Goal: Information Seeking & Learning: Learn about a topic

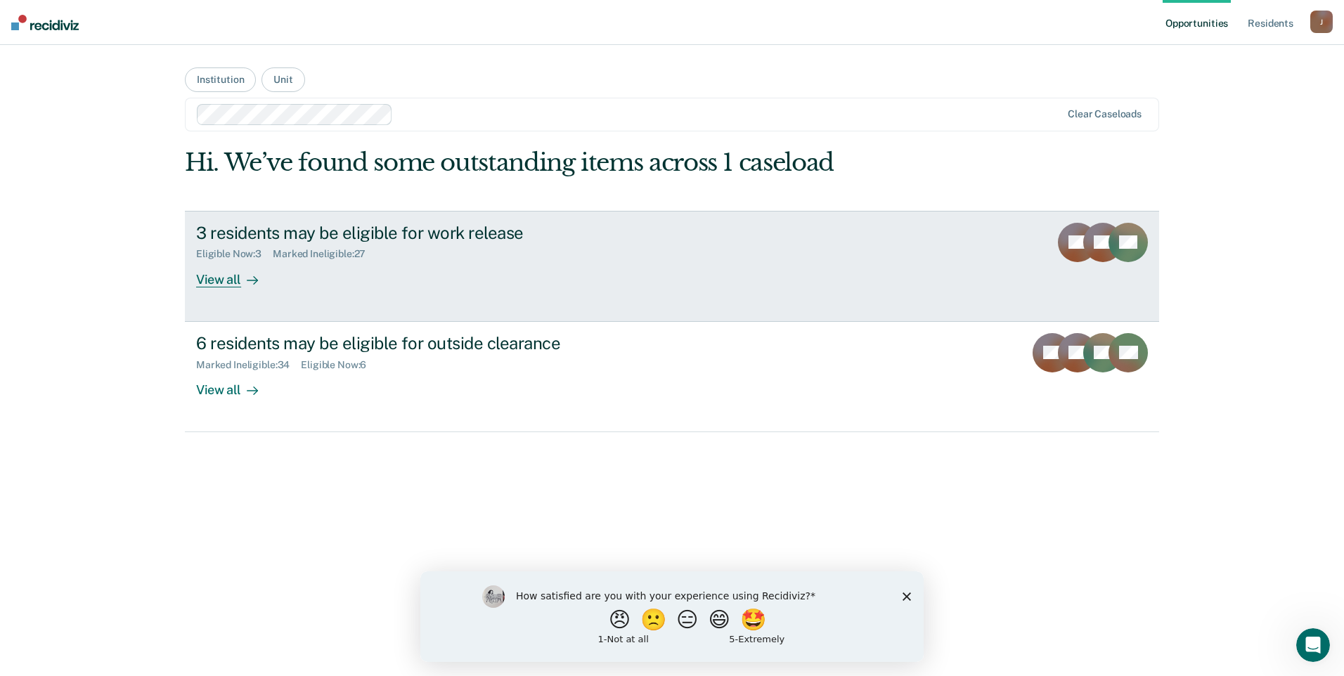
click at [219, 280] on div "View all" at bounding box center [235, 273] width 79 height 27
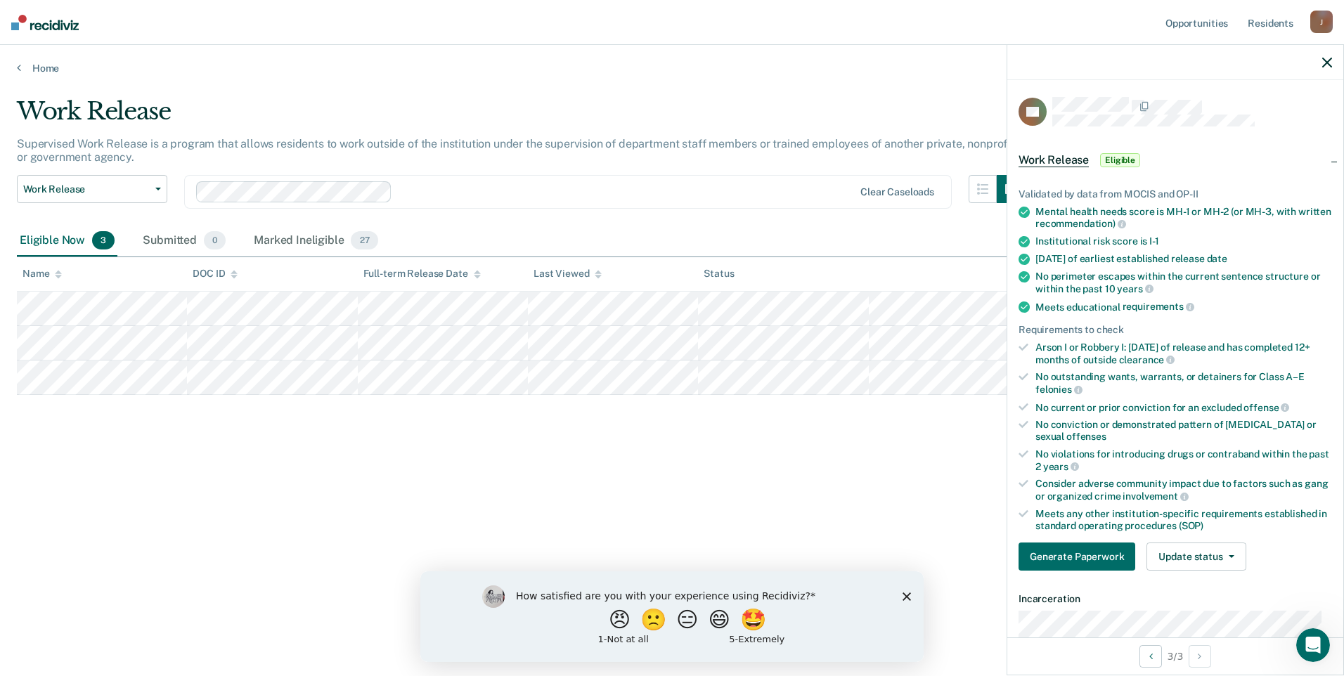
click at [941, 485] on div "Work Release Supervised Work Release is a program that allows residents to work…" at bounding box center [672, 334] width 1310 height 474
click at [1326, 59] on icon "button" at bounding box center [1327, 63] width 10 height 10
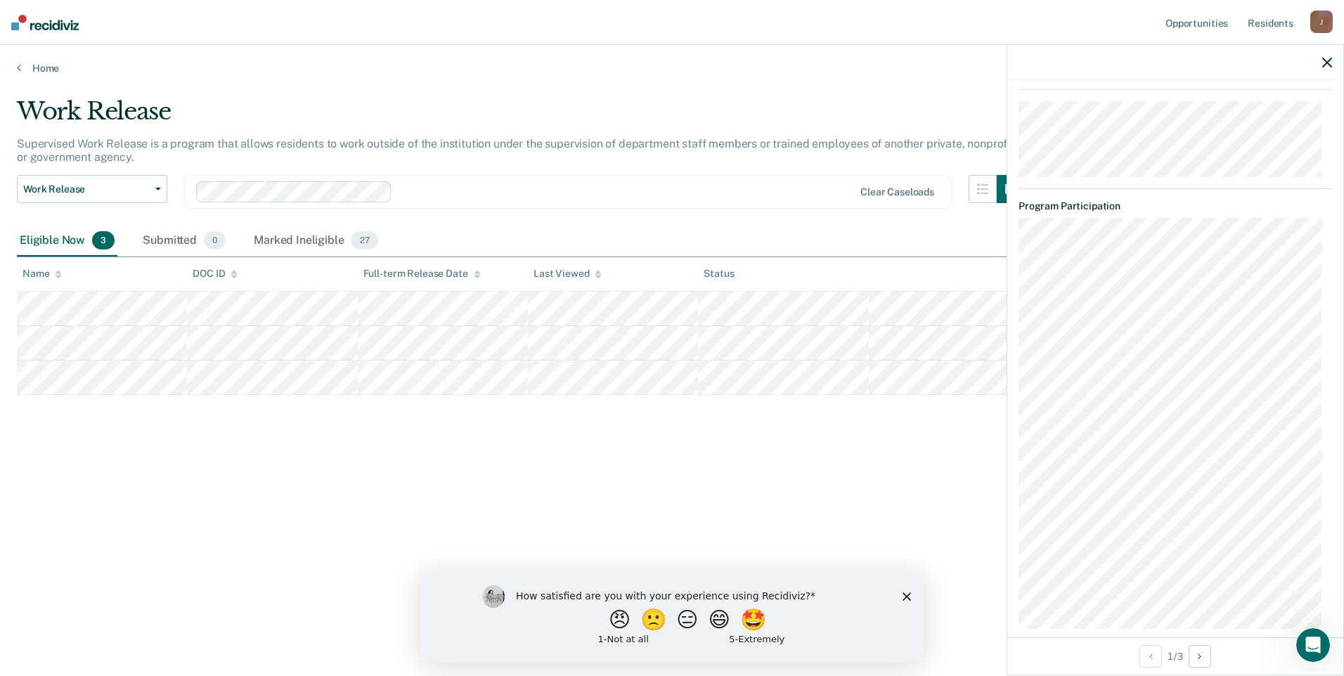
scroll to position [1790, 0]
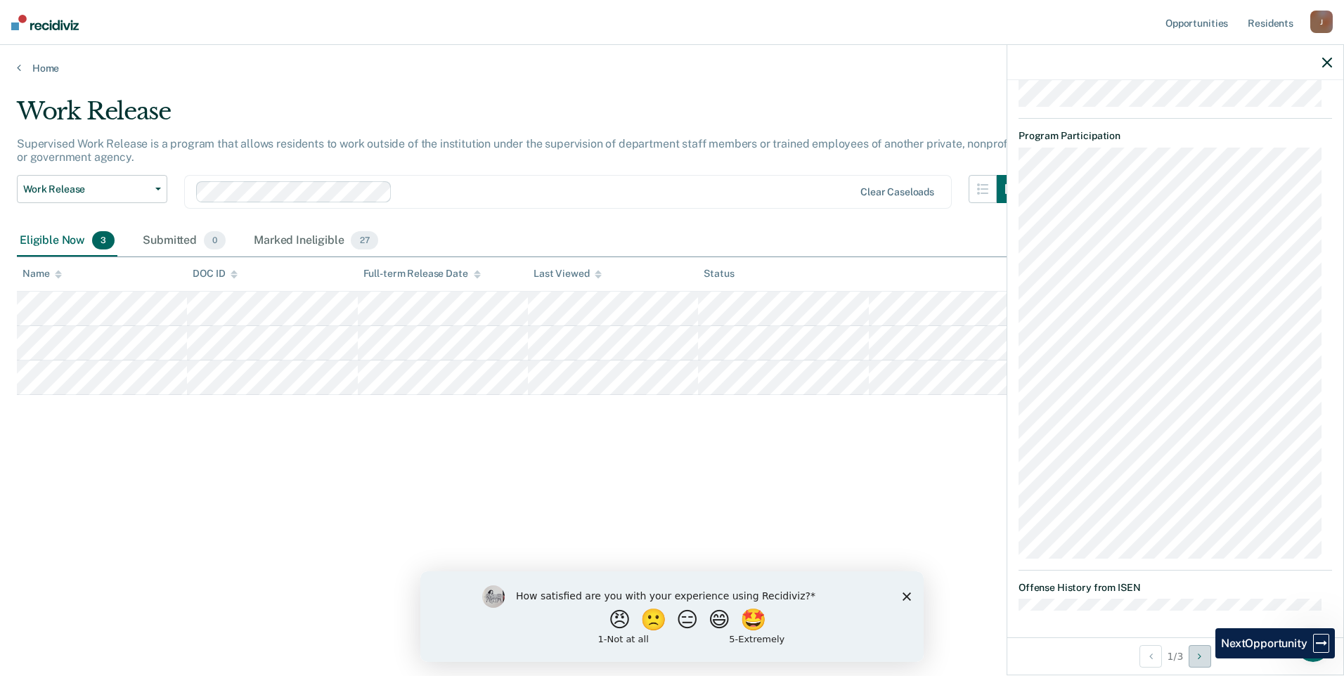
click at [1205, 659] on button "Next Opportunity" at bounding box center [1200, 656] width 22 height 22
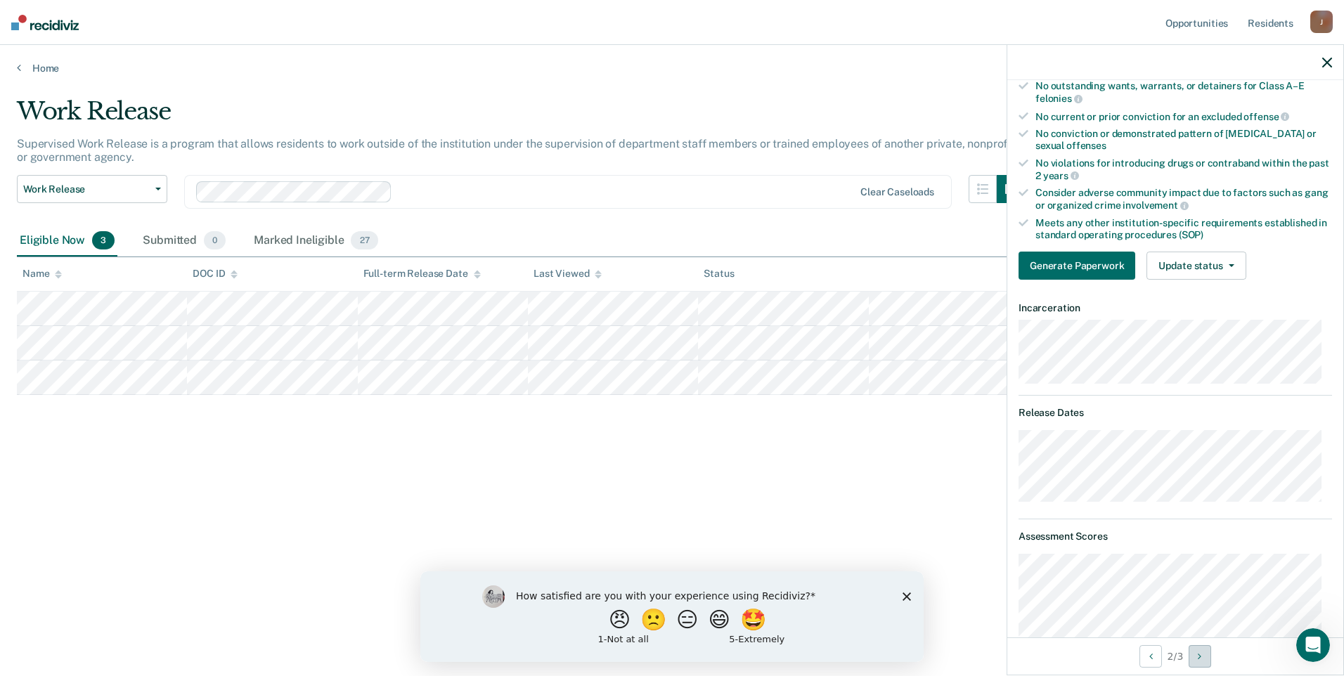
scroll to position [221, 0]
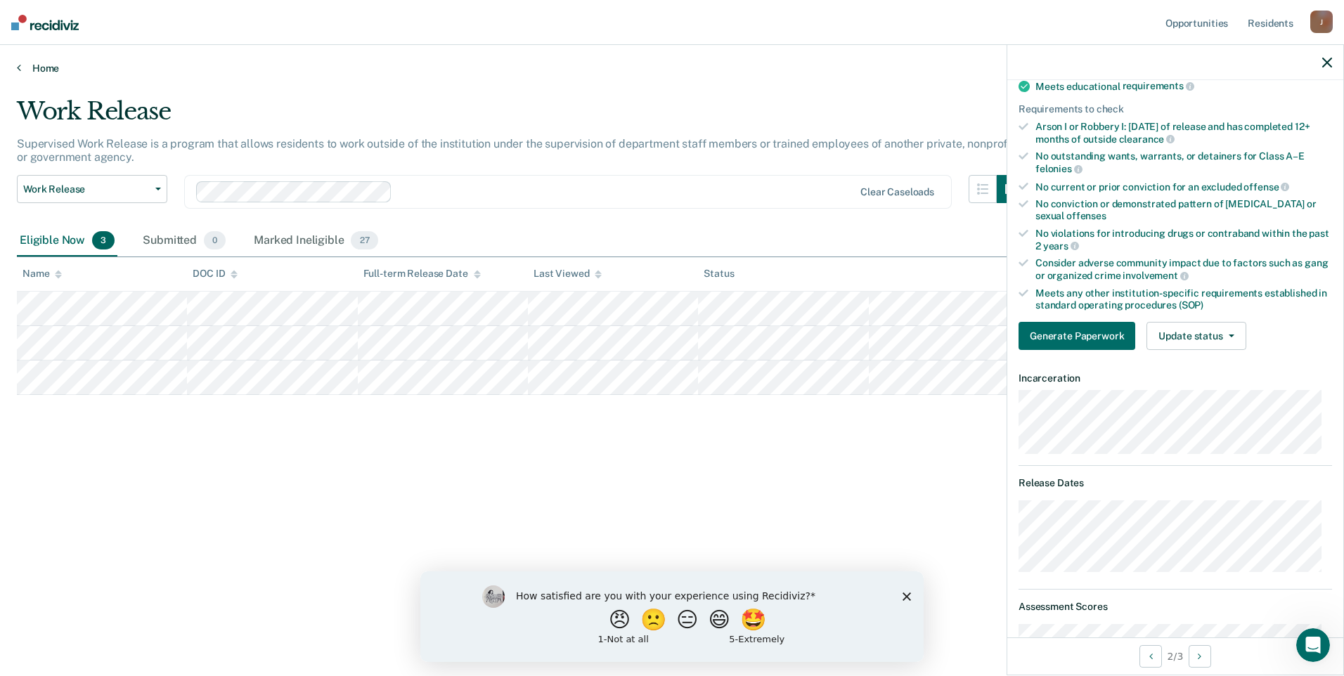
click at [35, 65] on link "Home" at bounding box center [672, 68] width 1310 height 13
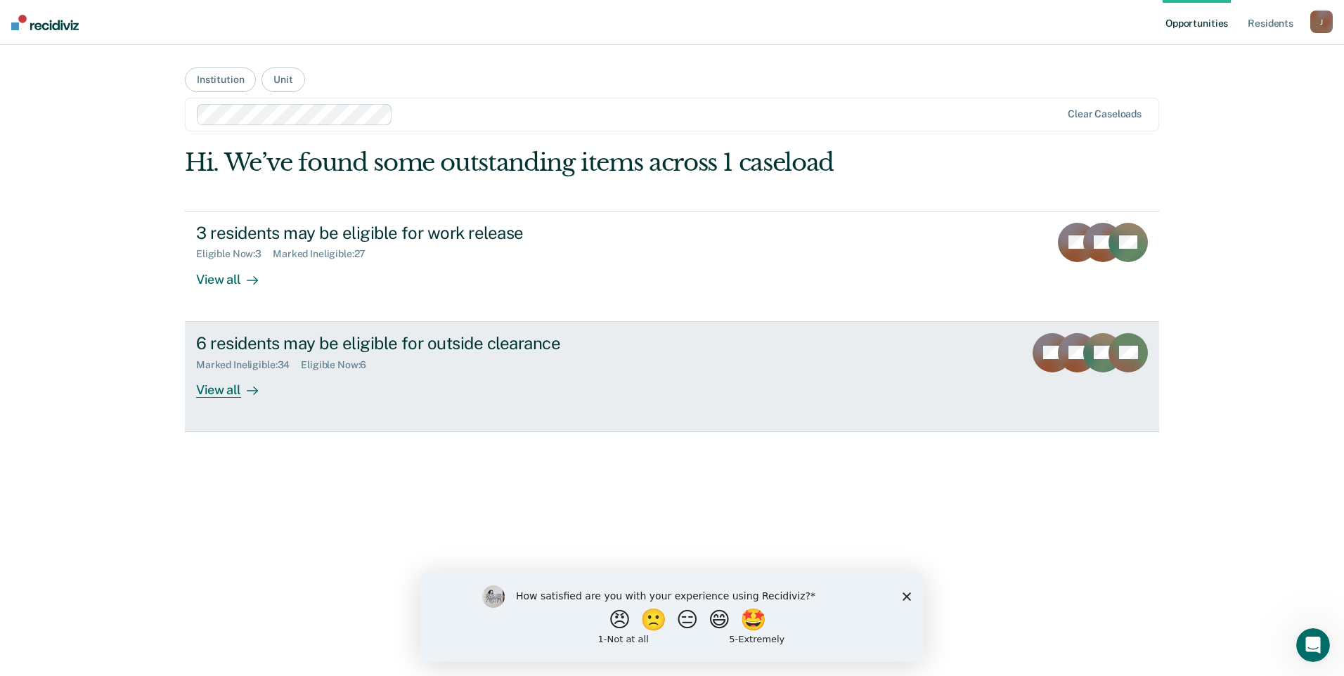
click at [228, 392] on div "View all" at bounding box center [235, 383] width 79 height 27
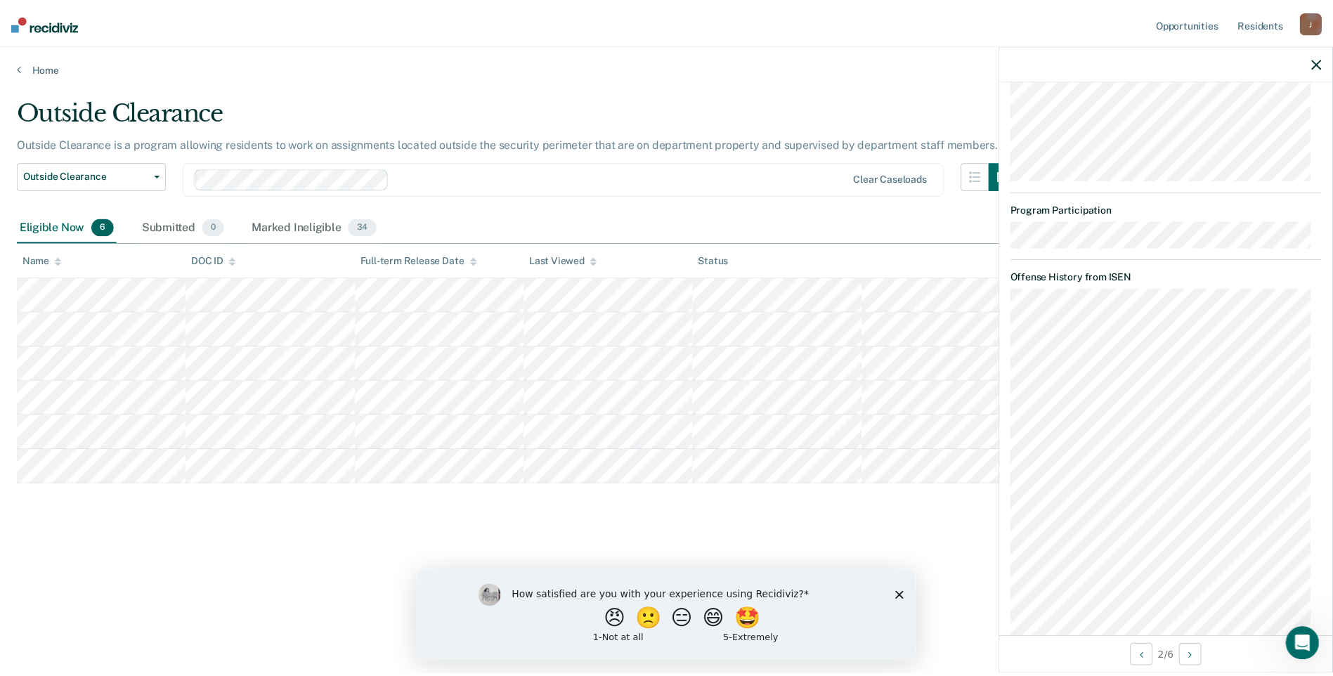
scroll to position [1315, 0]
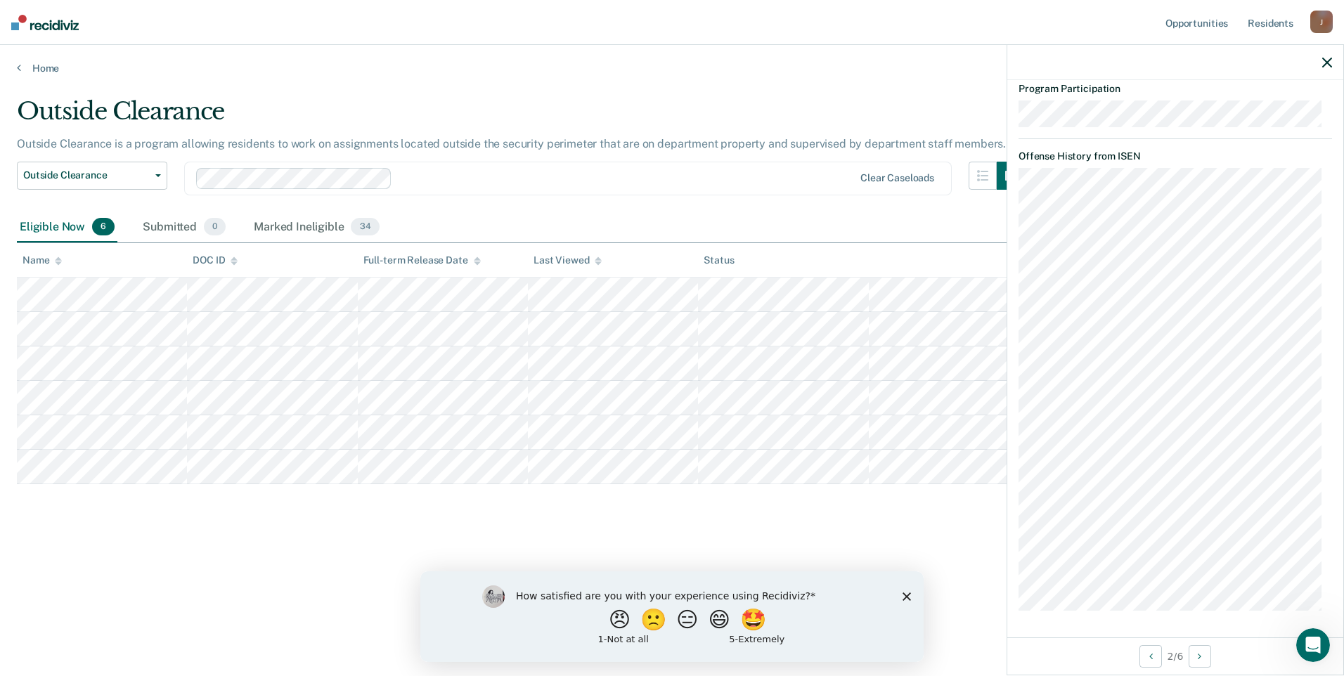
click at [217, 531] on div "Outside Clearance Outside Clearance is a program allowing residents to work on …" at bounding box center [672, 334] width 1310 height 474
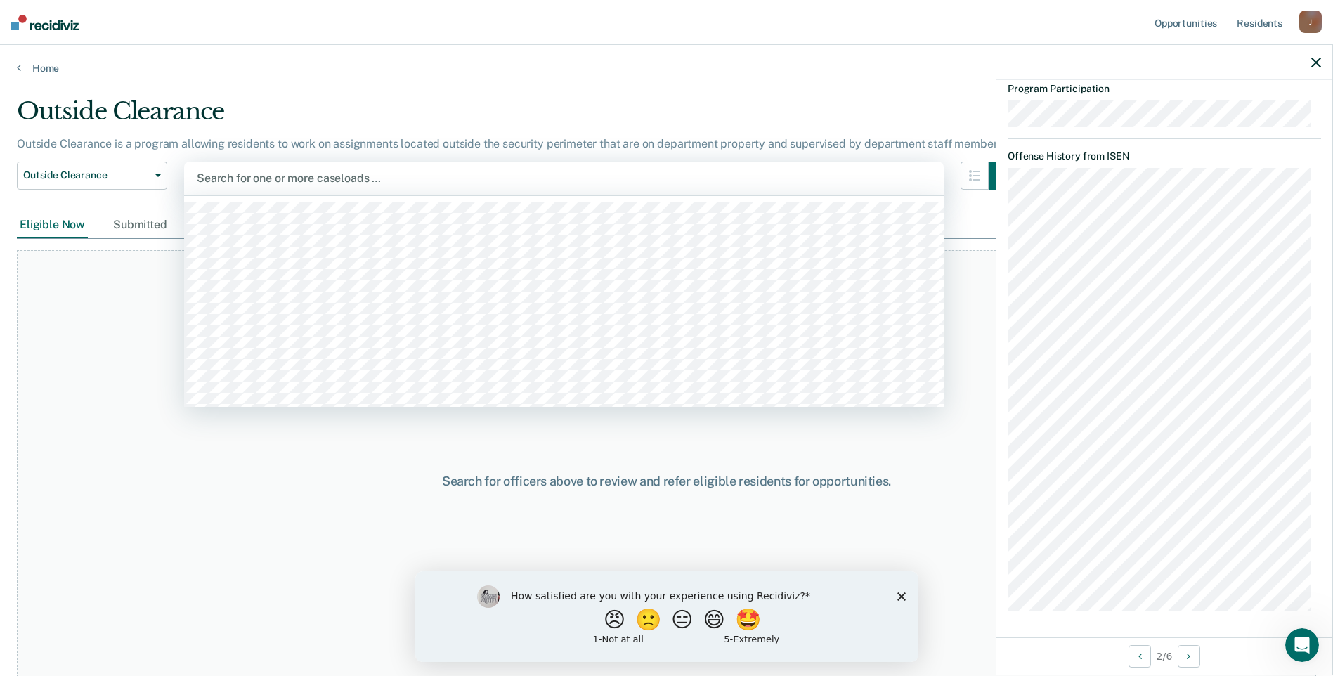
click at [396, 180] on div at bounding box center [564, 178] width 735 height 16
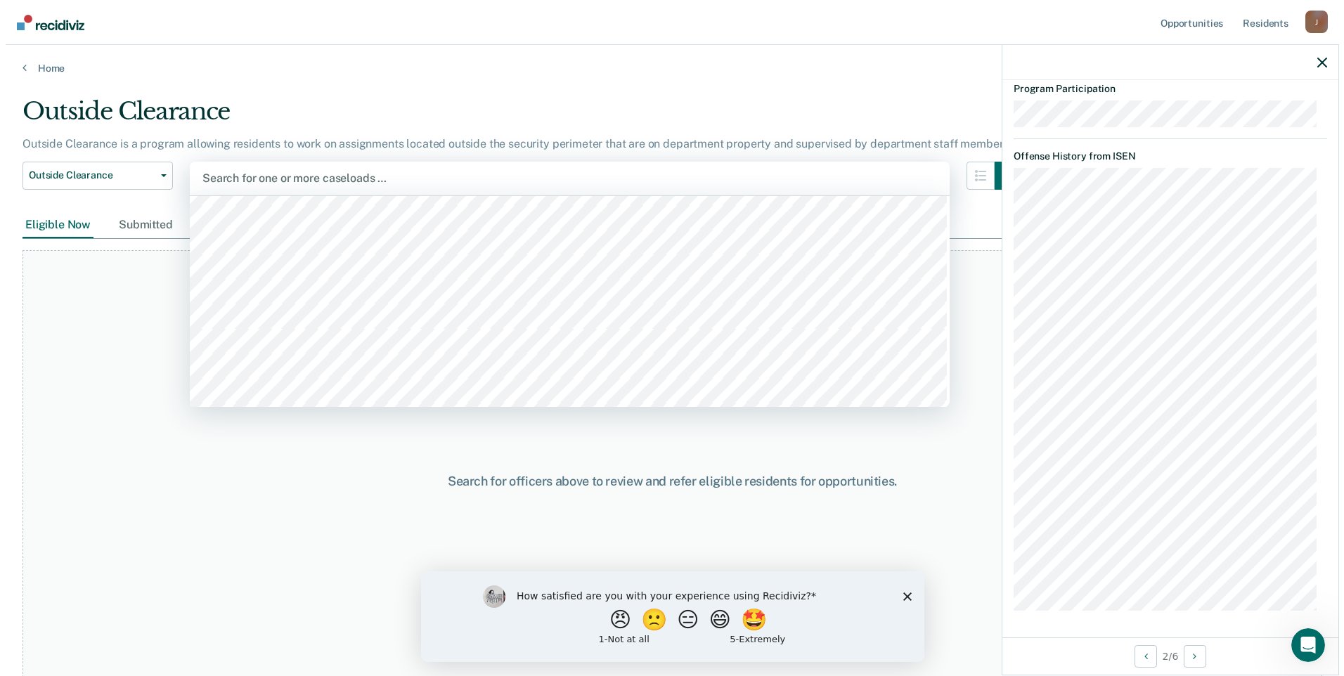
scroll to position [141, 0]
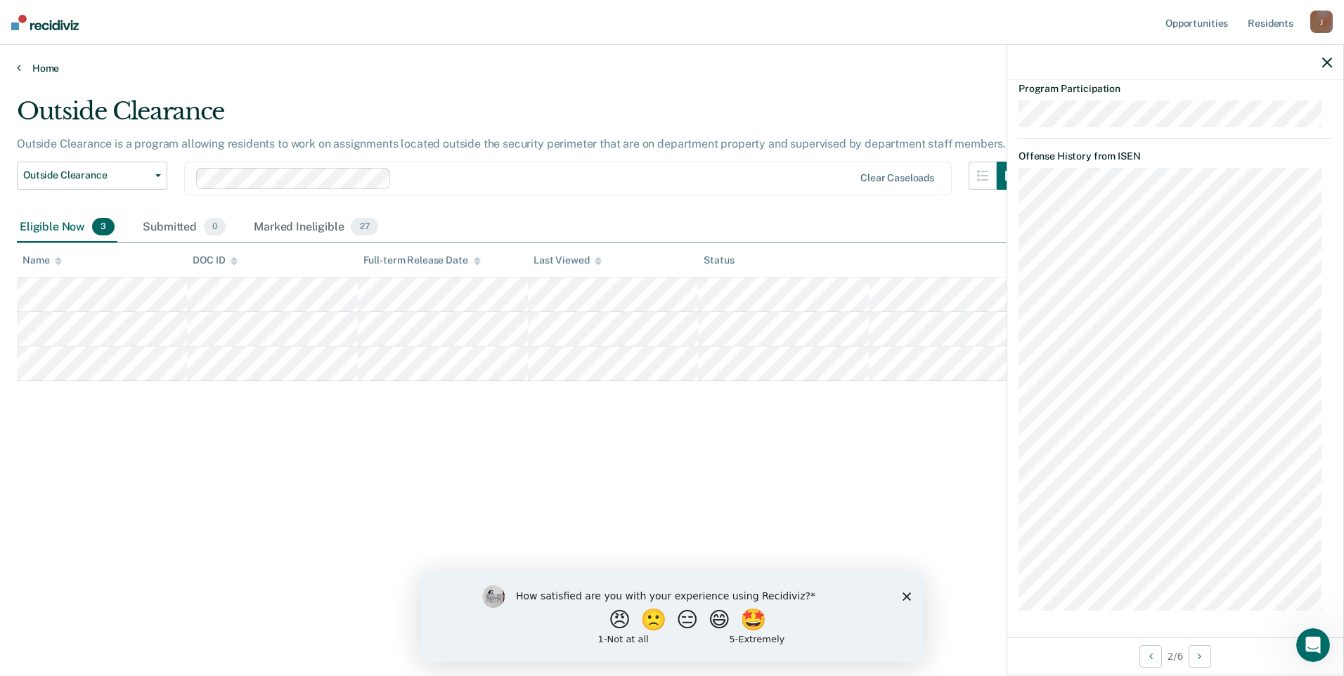
click at [52, 67] on link "Home" at bounding box center [672, 68] width 1310 height 13
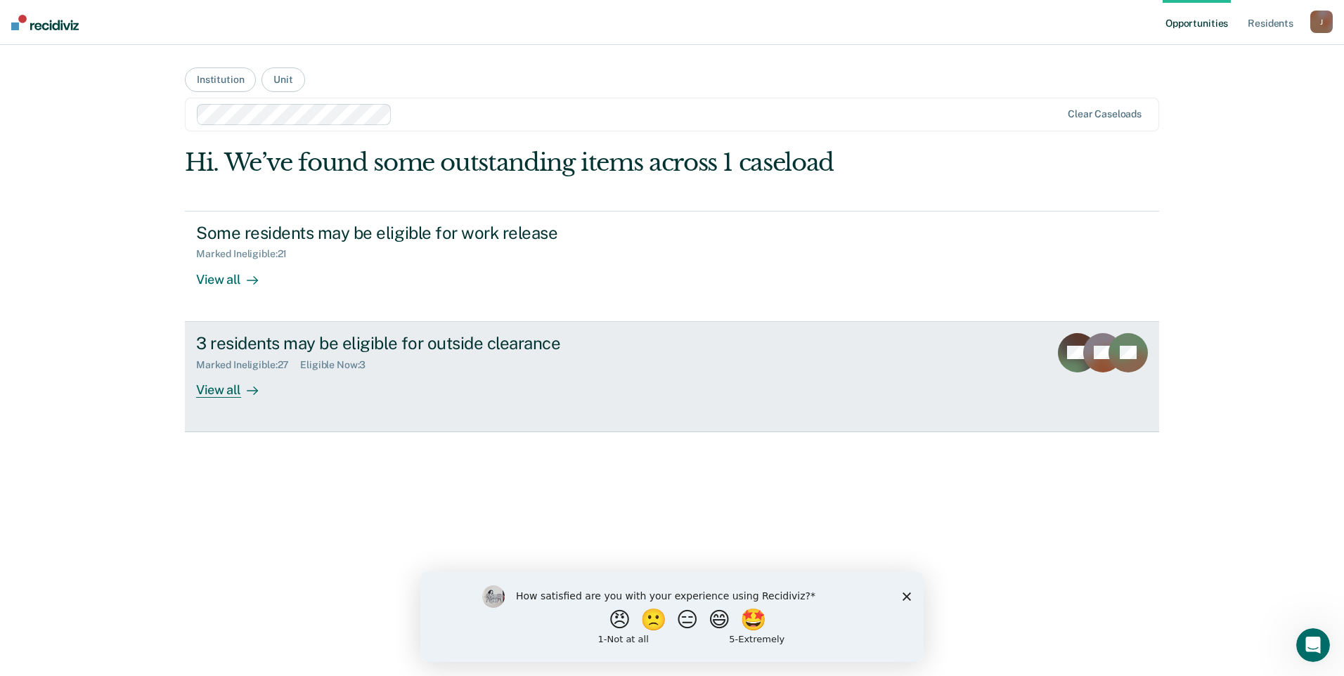
click at [224, 382] on div "View all" at bounding box center [235, 383] width 79 height 27
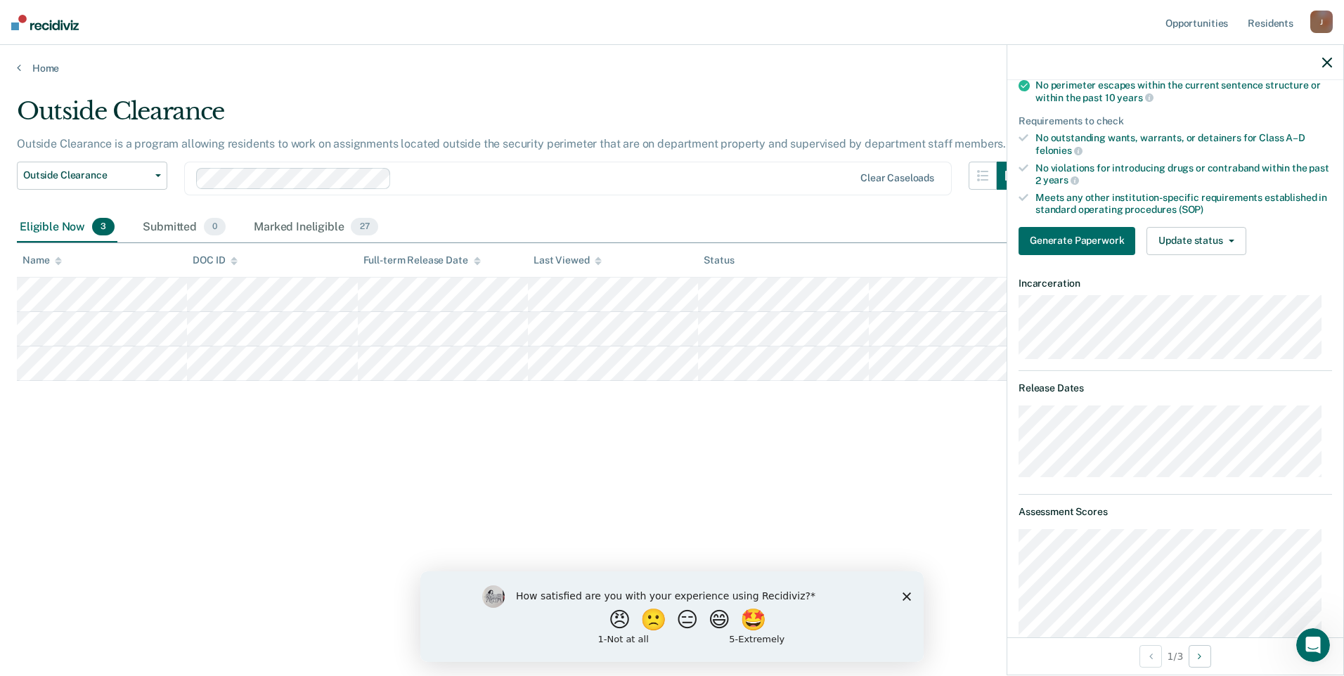
scroll to position [121, 0]
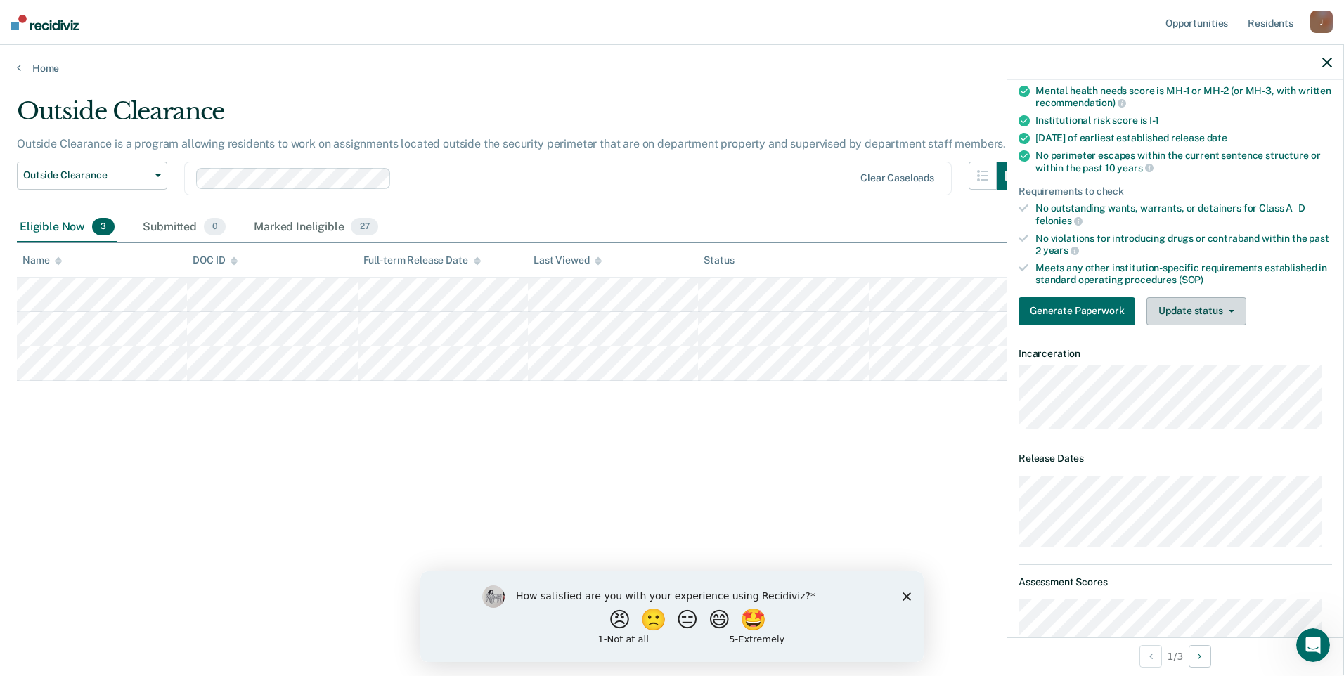
click at [1239, 311] on button "Update status" at bounding box center [1195, 311] width 99 height 28
click at [1291, 289] on div "Validated by data from MOCIS and OP-II Mental health needs score is MH-1 or MH-…" at bounding box center [1175, 191] width 336 height 292
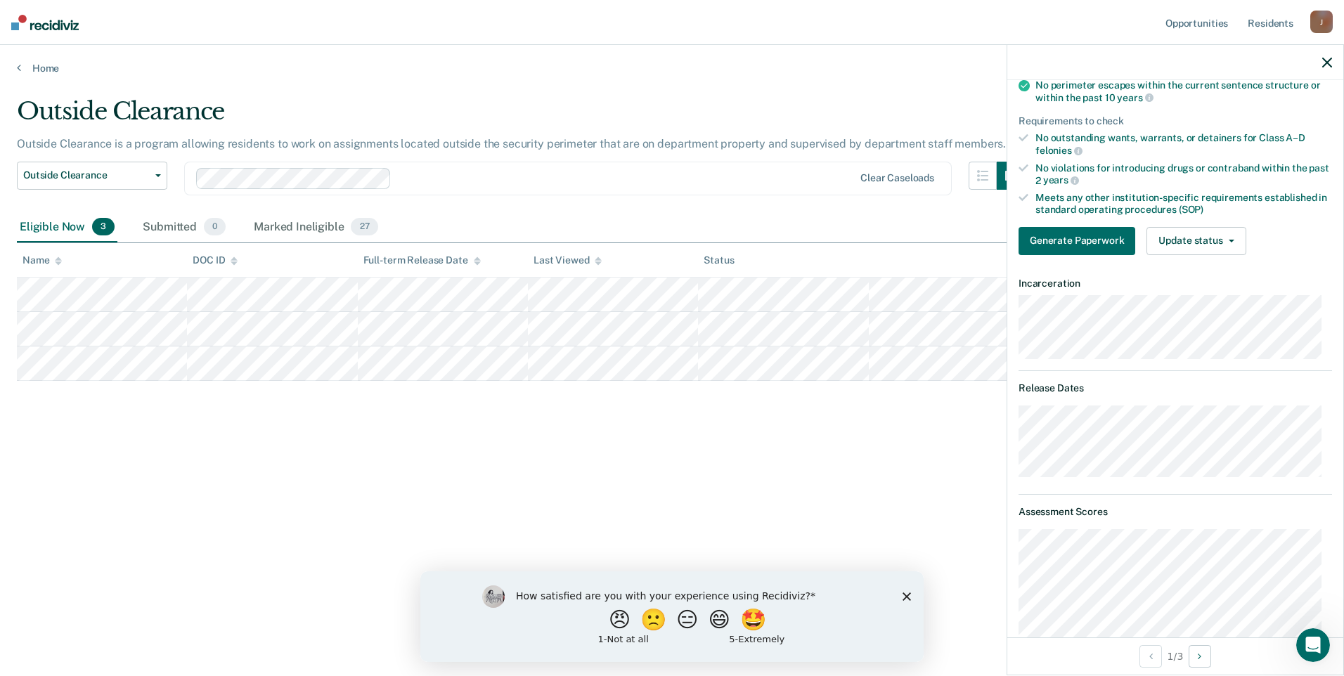
scroll to position [51, 0]
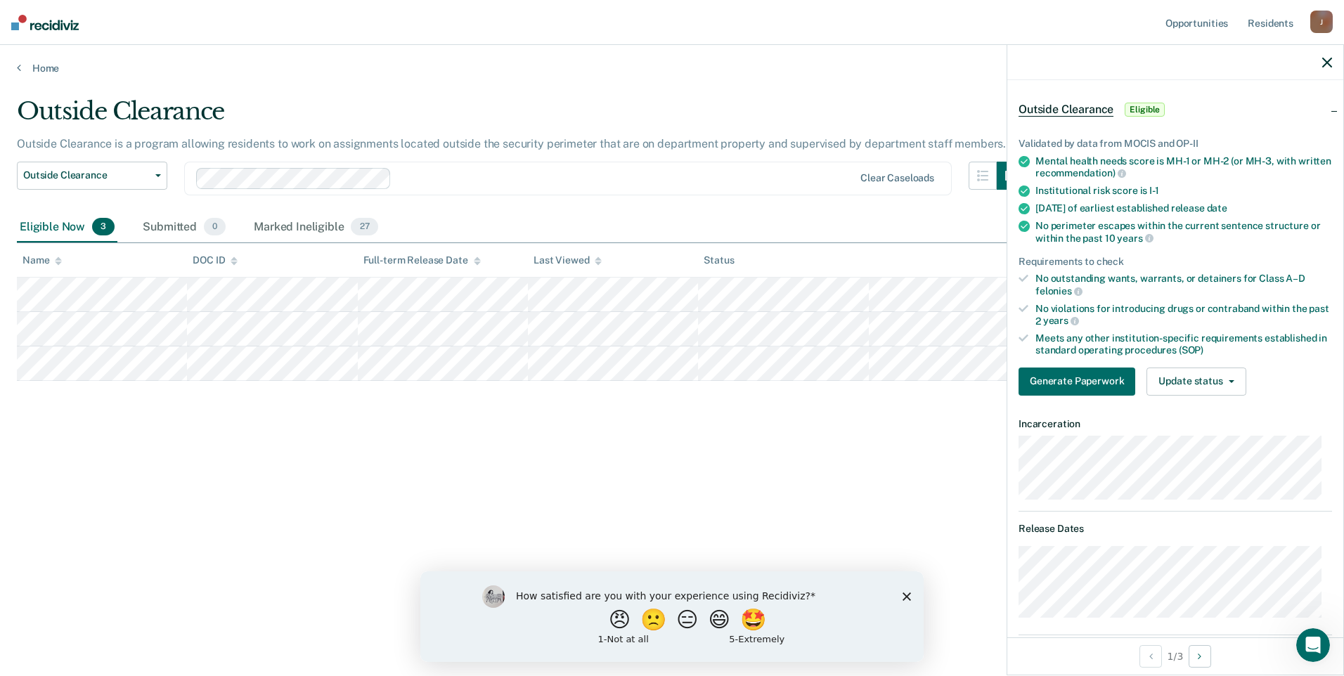
drag, startPoint x: 1324, startPoint y: 60, endPoint x: 1311, endPoint y: 71, distance: 16.5
click at [1324, 60] on icon "button" at bounding box center [1327, 63] width 10 height 10
